Goal: Information Seeking & Learning: Learn about a topic

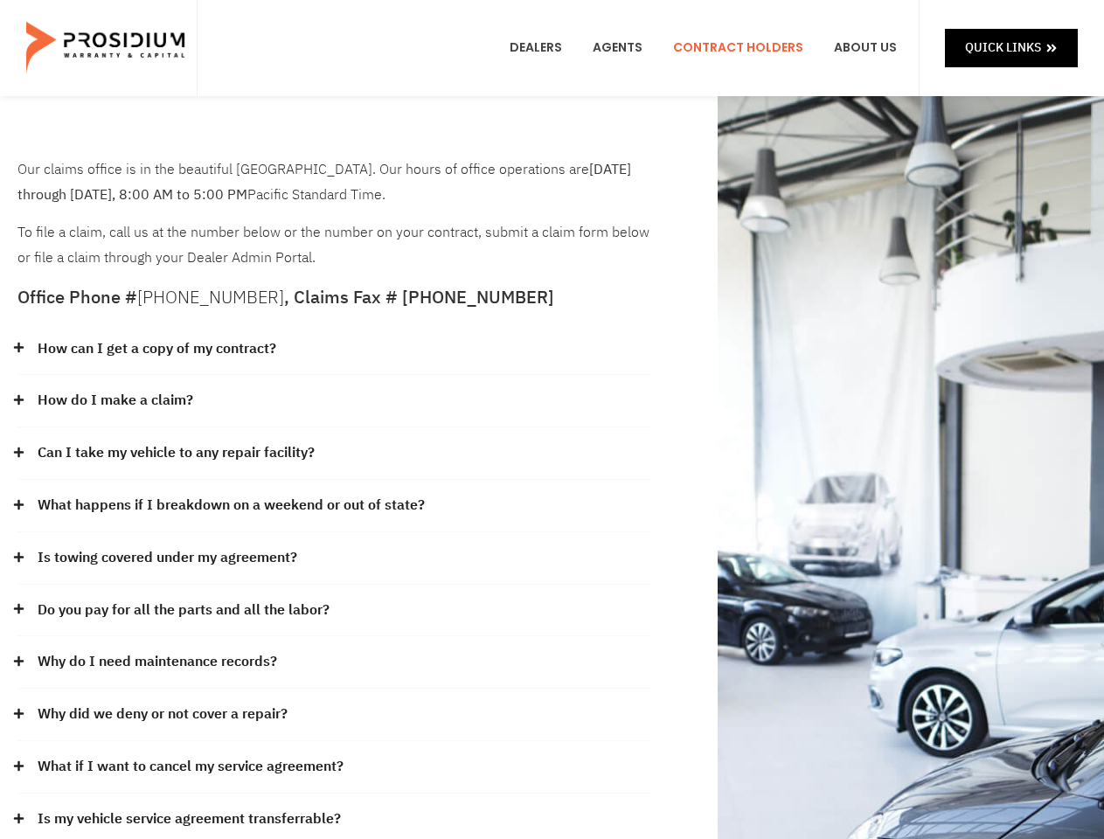
click at [552, 420] on div "How do I make a claim?" at bounding box center [334, 401] width 635 height 52
click at [335, 350] on div "How can I get a copy of my contract?" at bounding box center [334, 349] width 635 height 52
click at [156, 349] on link "How can I get a copy of my contract?" at bounding box center [157, 349] width 239 height 25
click at [335, 401] on div "How do I make a claim?" at bounding box center [334, 401] width 635 height 52
click at [115, 400] on link "How do I make a claim?" at bounding box center [116, 400] width 156 height 25
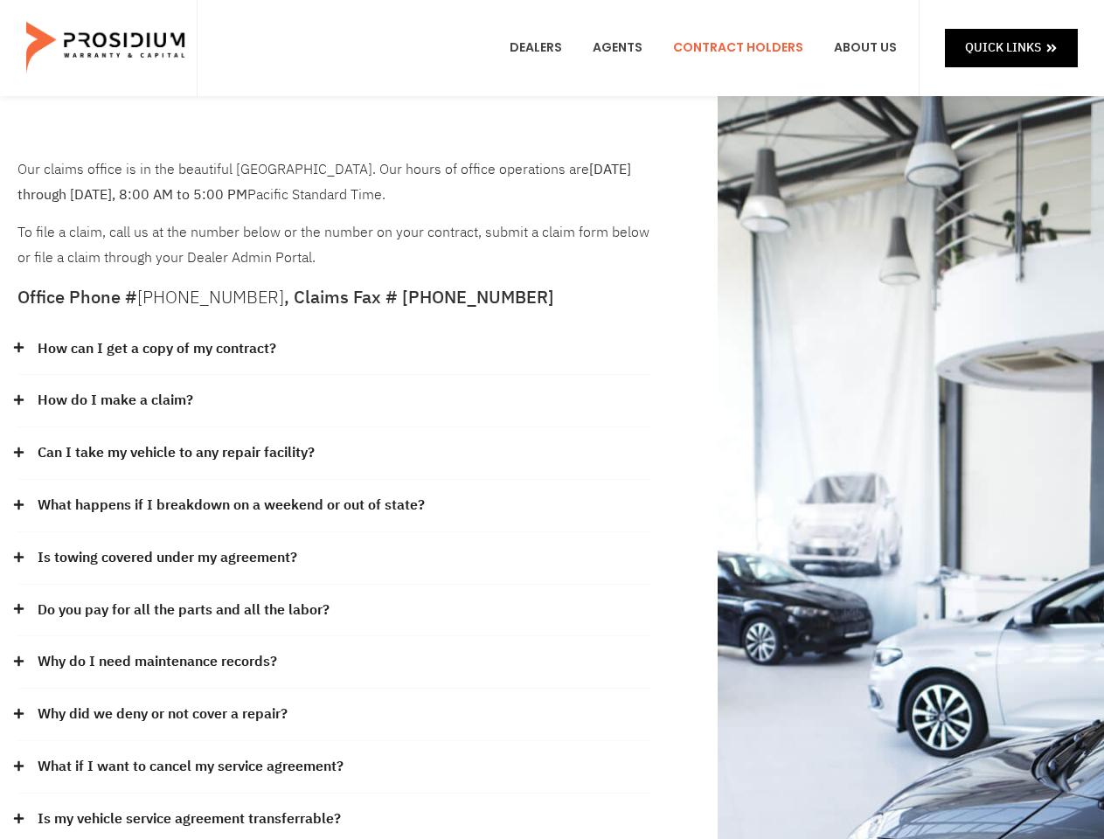
click at [335, 454] on div "Can I take my vehicle to any repair facility?" at bounding box center [334, 453] width 635 height 52
click at [177, 453] on link "Can I take my vehicle to any repair facility?" at bounding box center [176, 453] width 277 height 25
click at [335, 506] on link "What happens if I breakdown on a weekend or out of state?" at bounding box center [231, 505] width 387 height 25
click at [229, 505] on link "What happens if I breakdown on a weekend or out of state?" at bounding box center [231, 505] width 387 height 25
click at [335, 559] on div "Is towing covered under my agreement?" at bounding box center [334, 558] width 635 height 52
